Goal: Entertainment & Leisure: Consume media (video, audio)

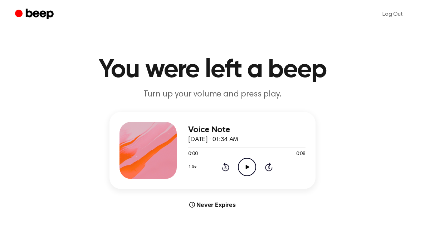
click at [248, 163] on icon "Play Audio" at bounding box center [247, 167] width 18 height 18
click at [246, 161] on icon "Play Audio" at bounding box center [247, 167] width 18 height 18
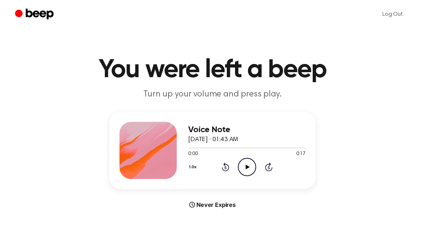
click at [247, 172] on icon "Play Audio" at bounding box center [247, 167] width 18 height 18
